Goal: Communication & Community: Share content

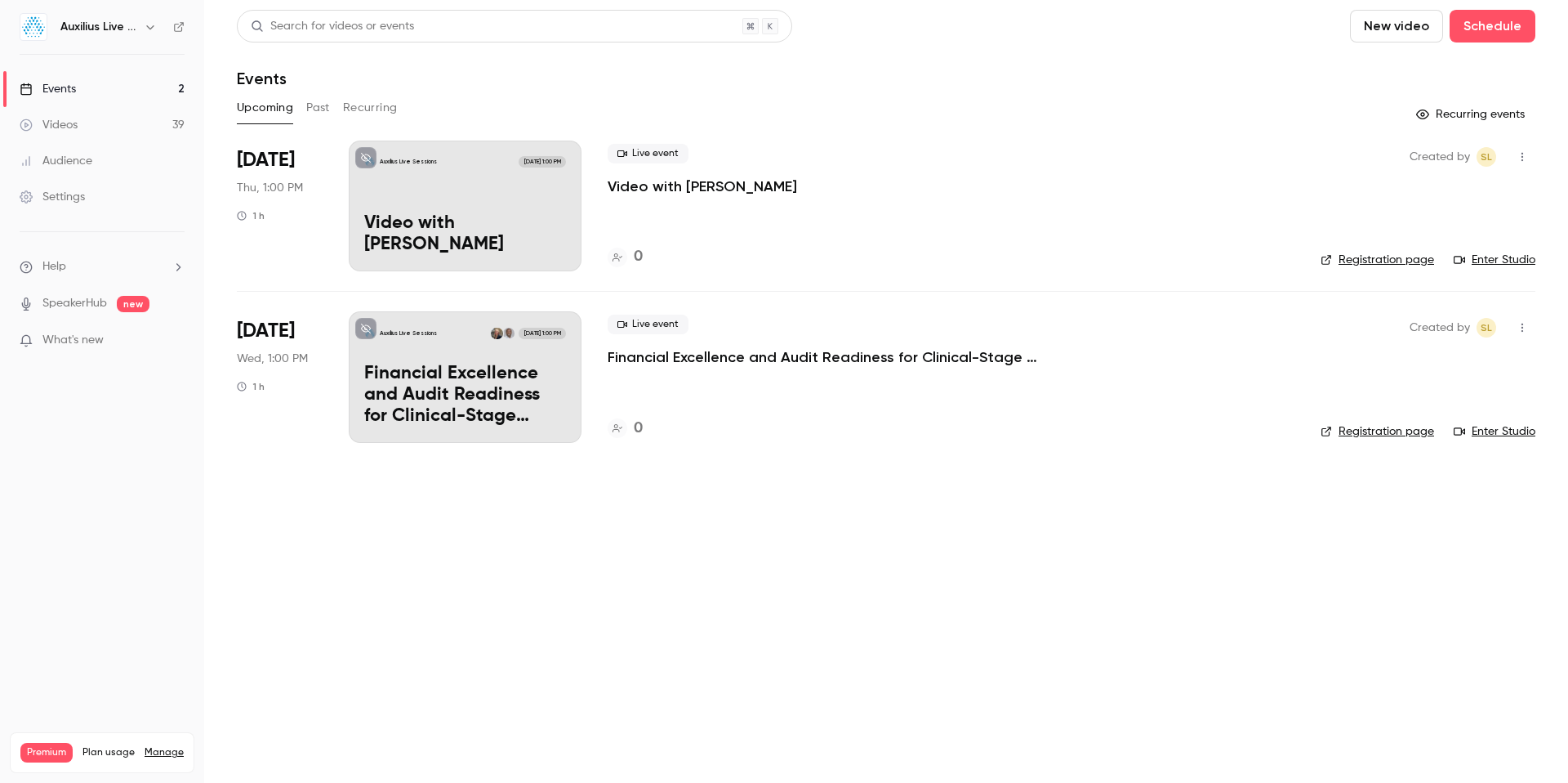
click at [1494, 258] on link "Enter Studio" at bounding box center [1494, 260] width 81 height 16
click at [1500, 265] on link "Enter Studio" at bounding box center [1494, 260] width 81 height 16
click at [429, 195] on div "Auxilius Live Sessions [DATE] 1:00 PM Video with [PERSON_NAME]" at bounding box center [465, 206] width 233 height 130
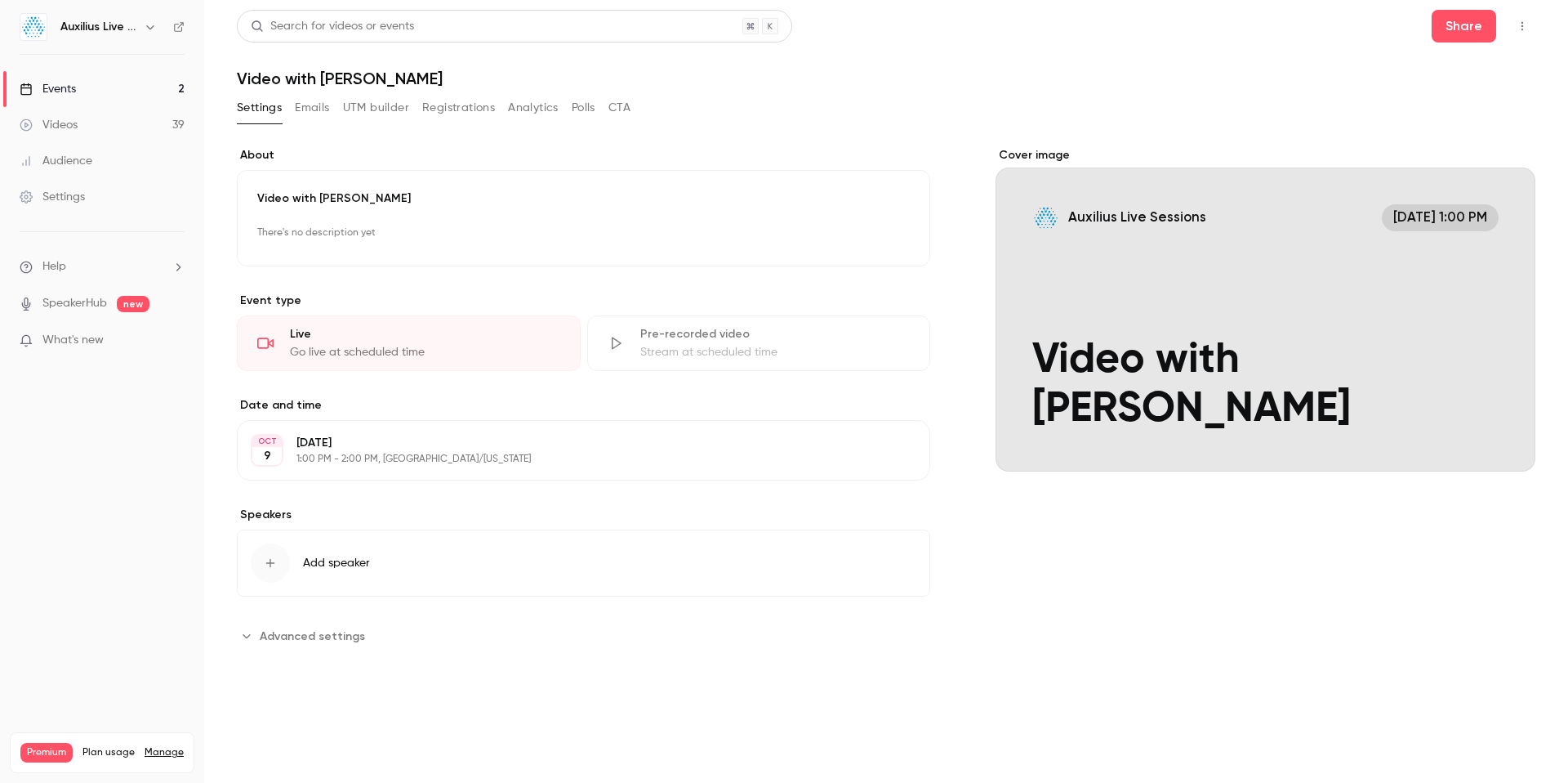
click at [352, 562] on span "Add speaker" at bounding box center [336, 563] width 67 height 16
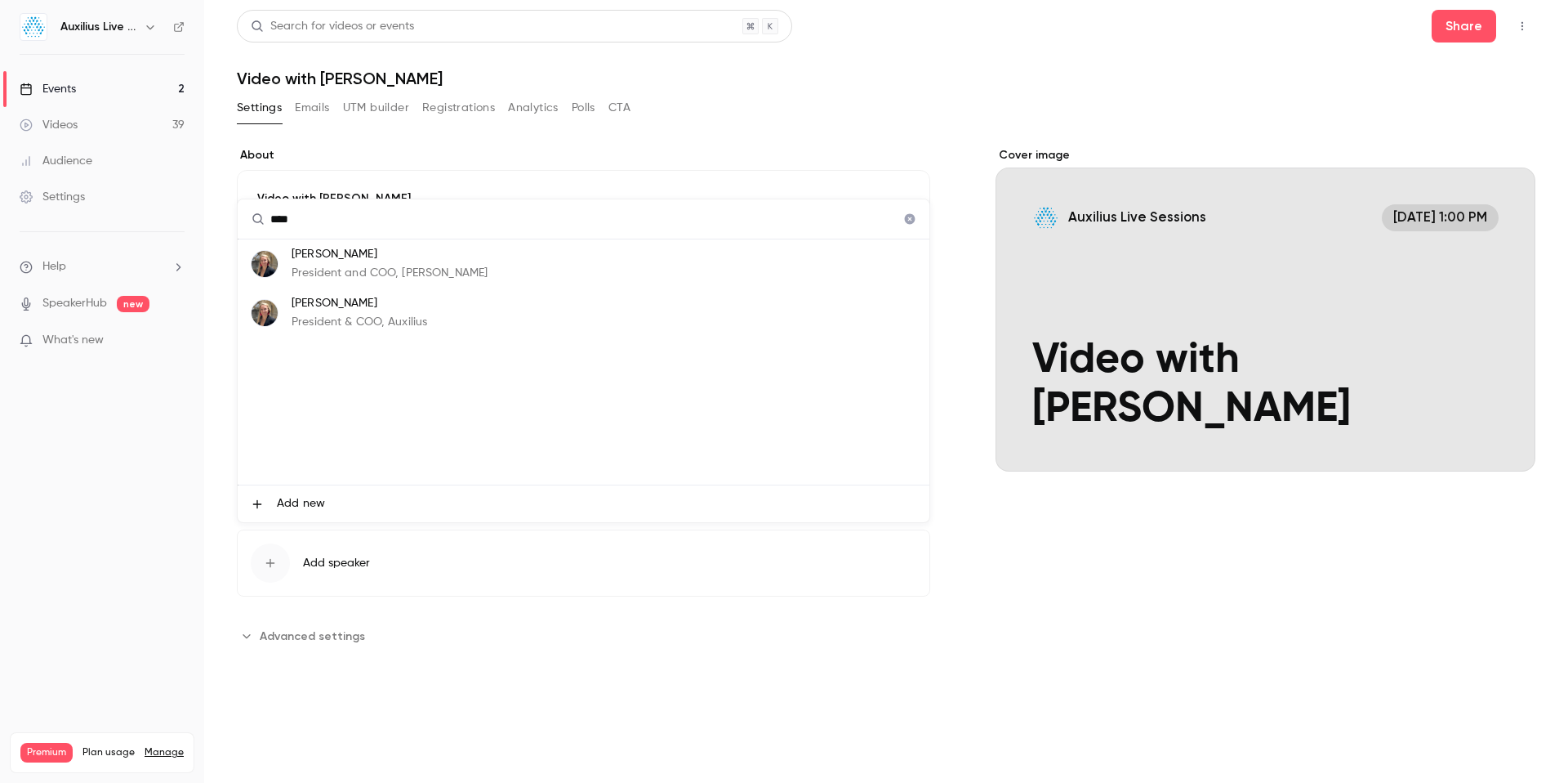
type input "****"
click at [339, 265] on p "President and COO, [PERSON_NAME]" at bounding box center [389, 273] width 196 height 17
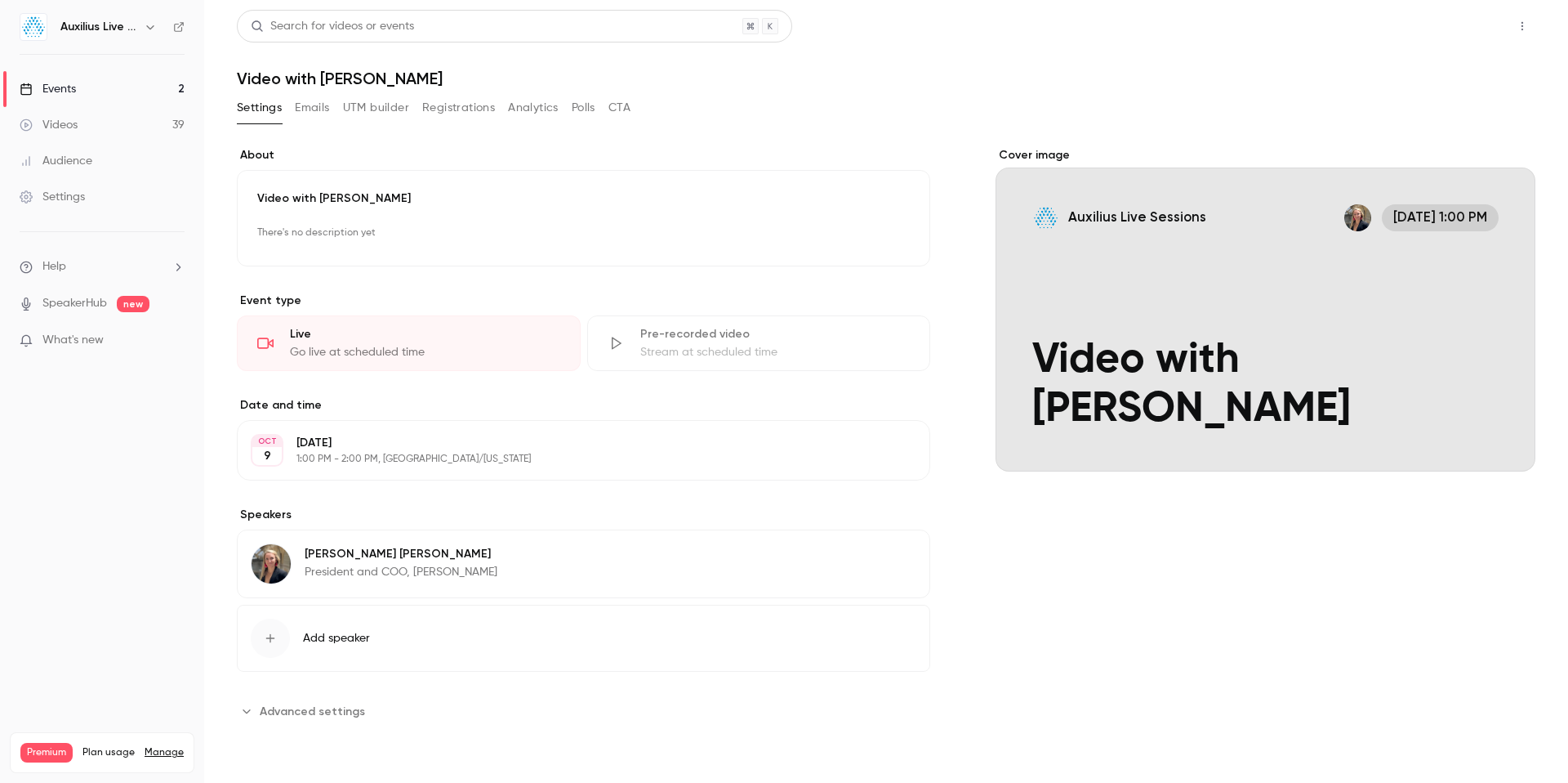
click at [1469, 26] on button "Share" at bounding box center [1463, 26] width 64 height 33
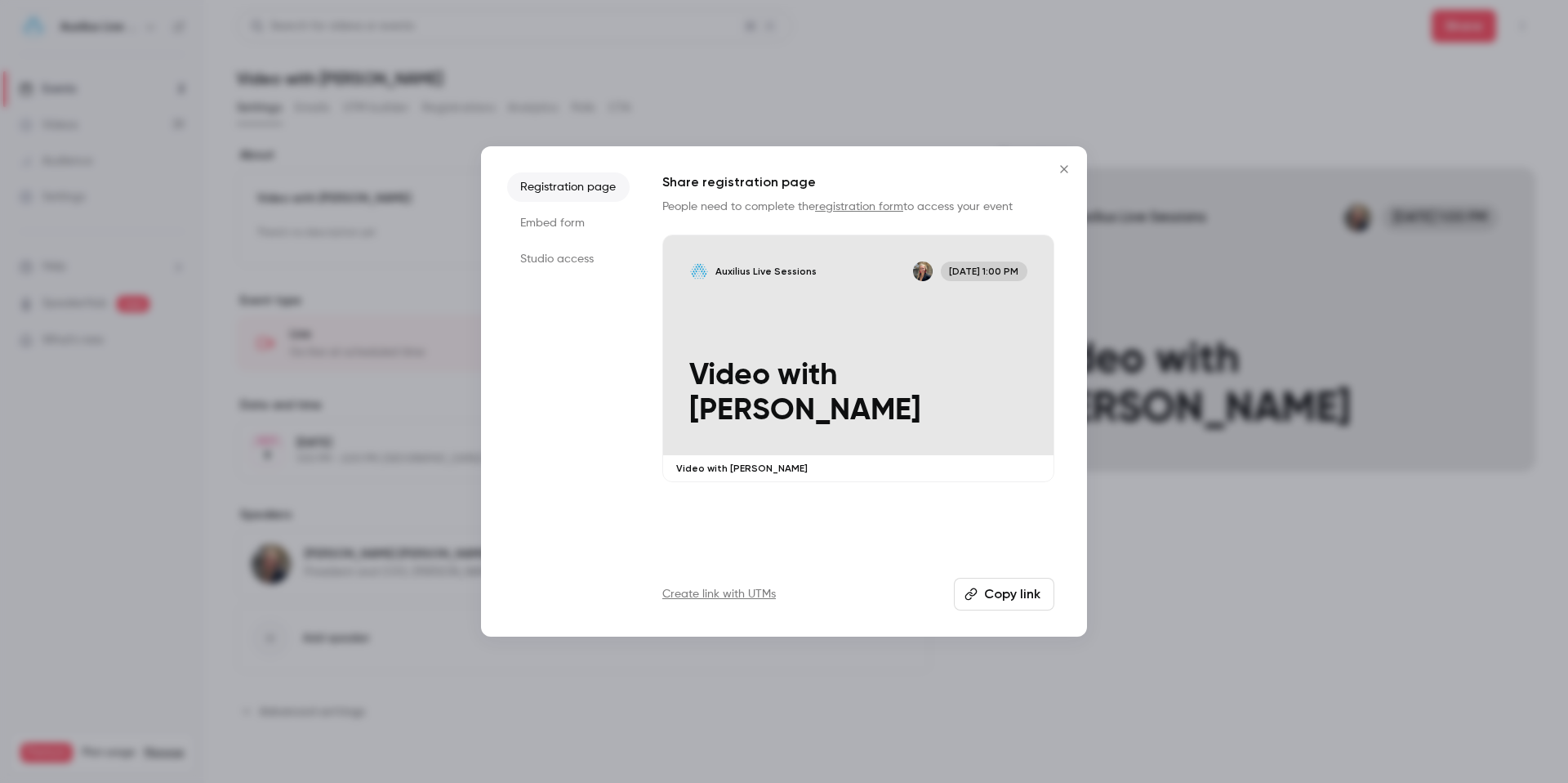
click at [565, 262] on li "Studio access" at bounding box center [568, 259] width 123 height 30
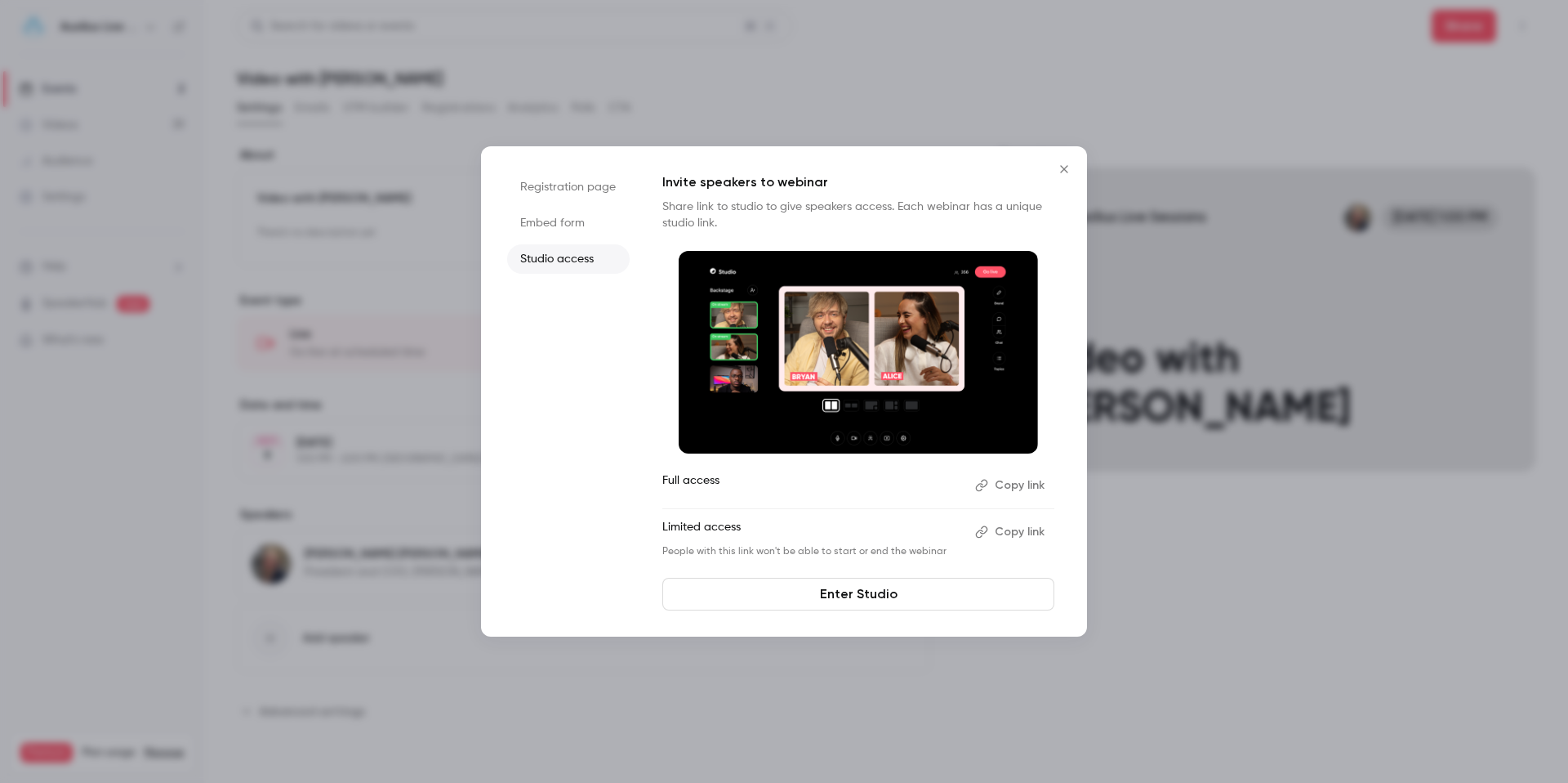
click at [1013, 485] on button "Copy link" at bounding box center [1011, 485] width 86 height 26
click at [1066, 171] on icon "Close" at bounding box center [1064, 169] width 8 height 8
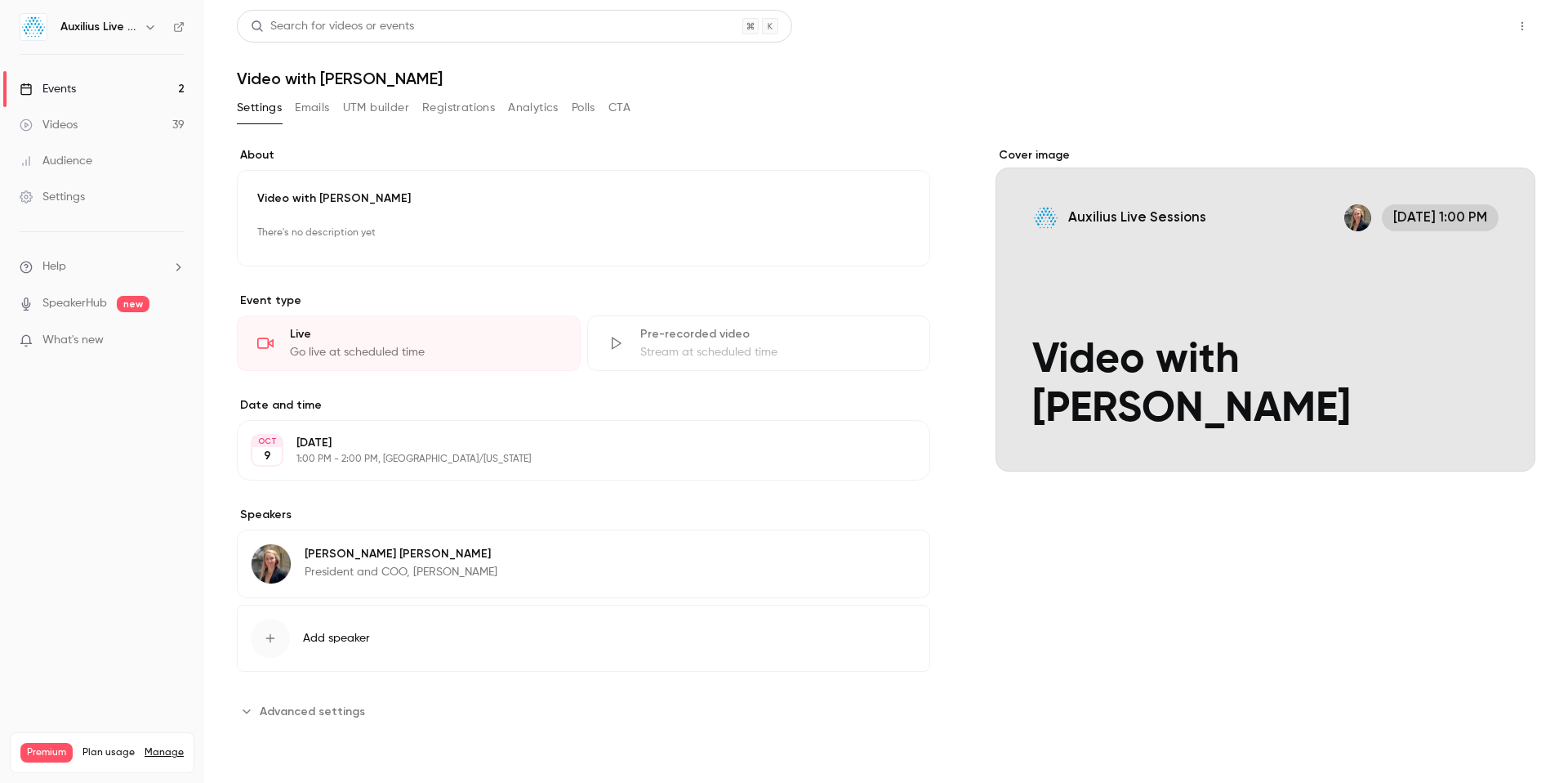
click at [1462, 27] on button "Share" at bounding box center [1463, 26] width 64 height 33
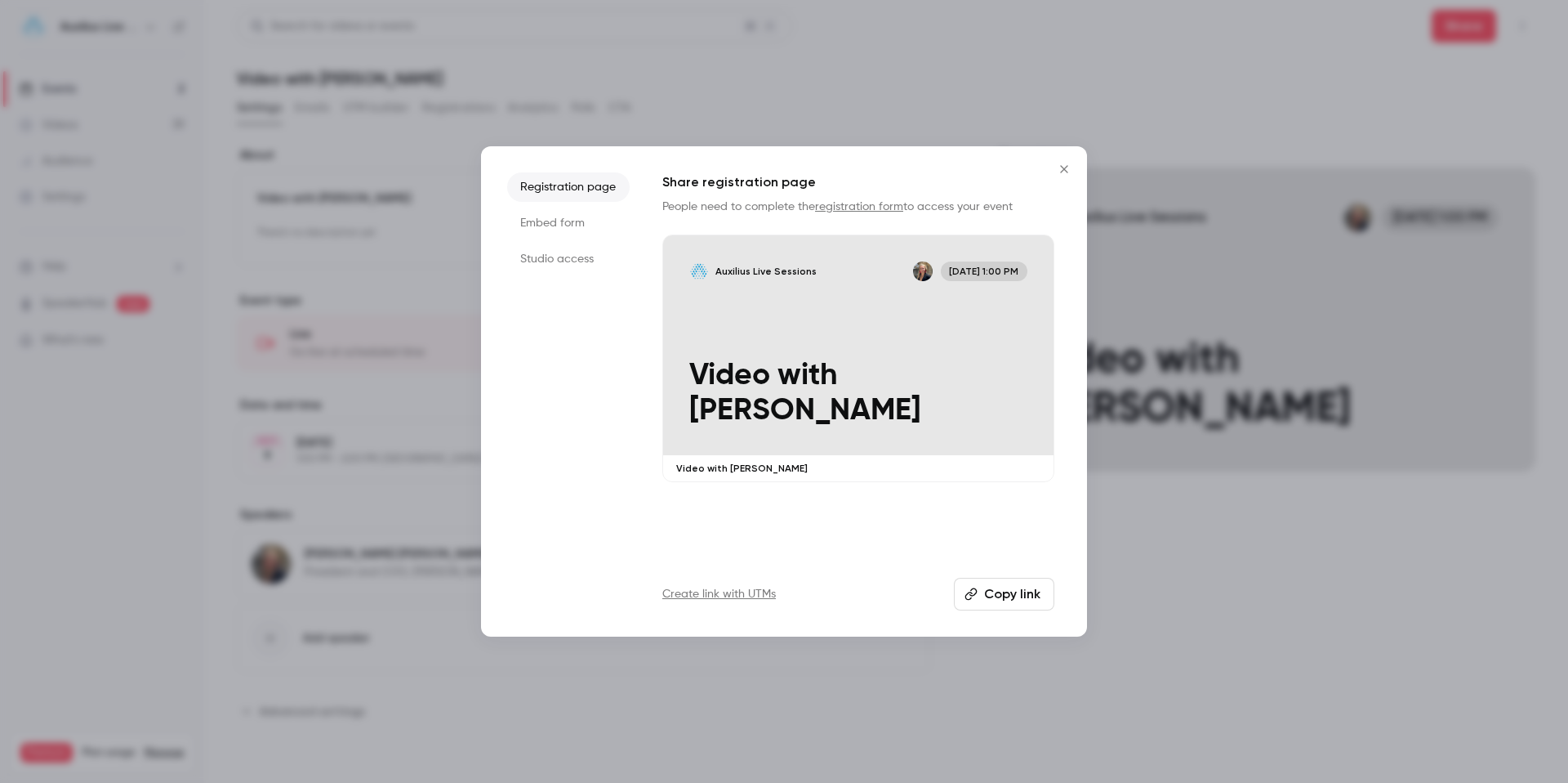
click at [545, 266] on li "Studio access" at bounding box center [568, 259] width 123 height 30
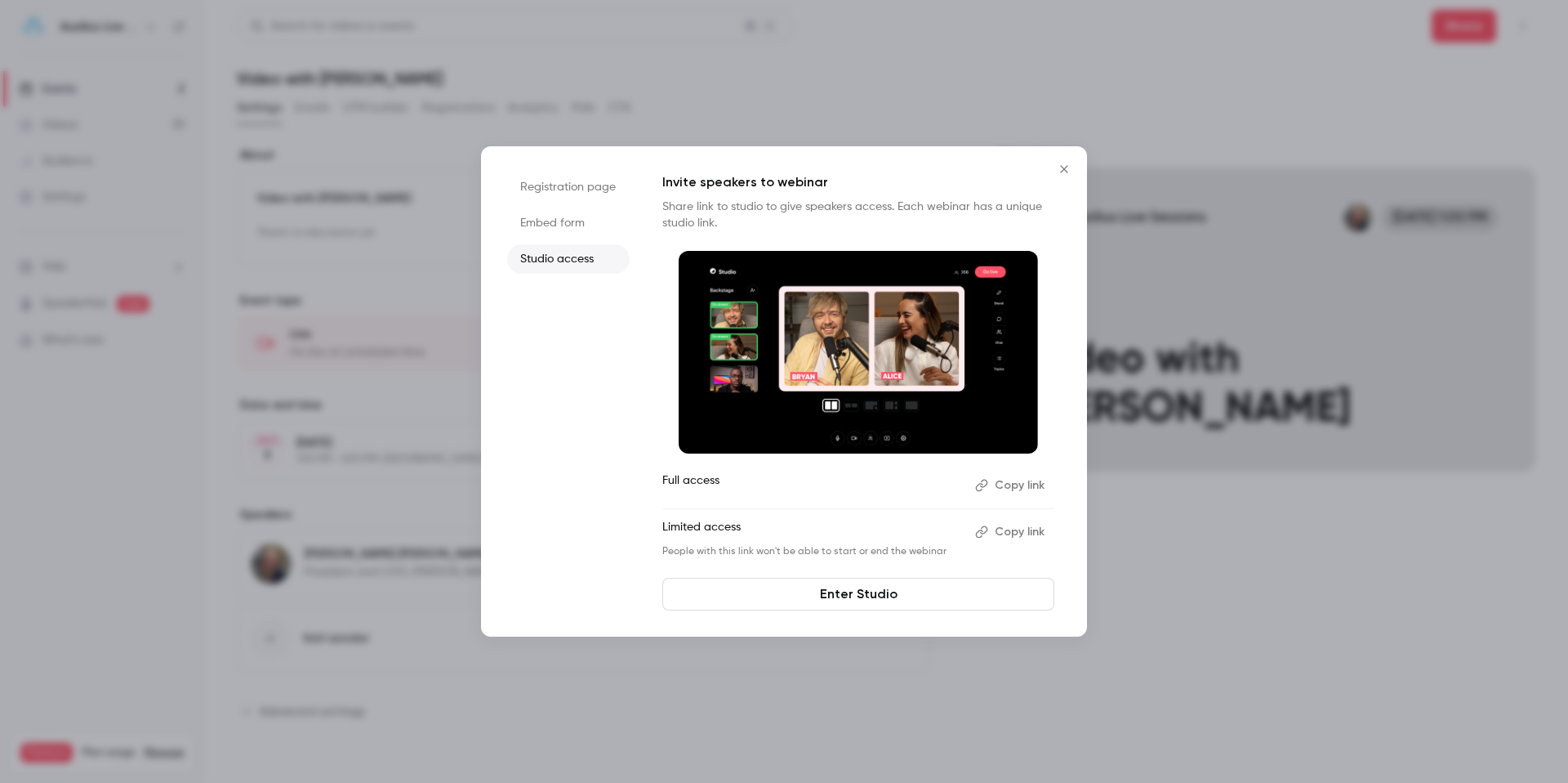
click at [1020, 484] on button "Copy link" at bounding box center [1011, 485] width 86 height 26
click at [1063, 171] on icon "Close" at bounding box center [1064, 170] width 19 height 13
